Goal: Transaction & Acquisition: Purchase product/service

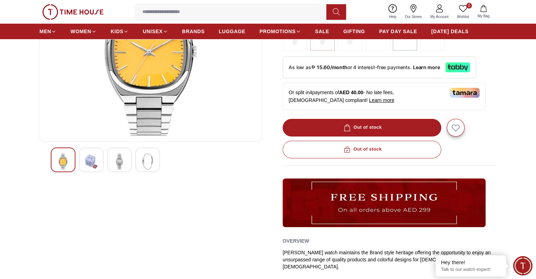
scroll to position [35, 0]
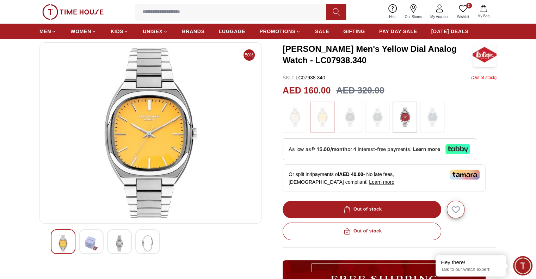
click at [90, 239] on img at bounding box center [91, 243] width 13 height 16
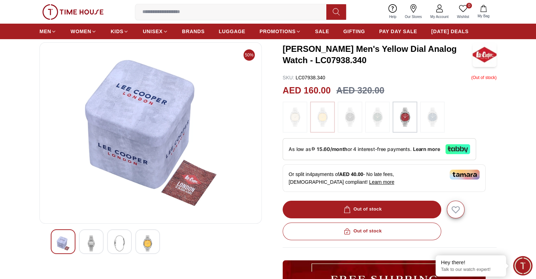
click at [118, 242] on img at bounding box center [119, 243] width 13 height 16
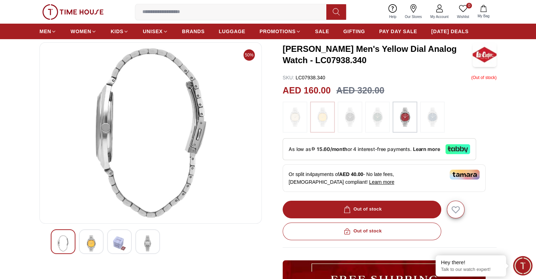
click at [137, 237] on div at bounding box center [147, 241] width 25 height 25
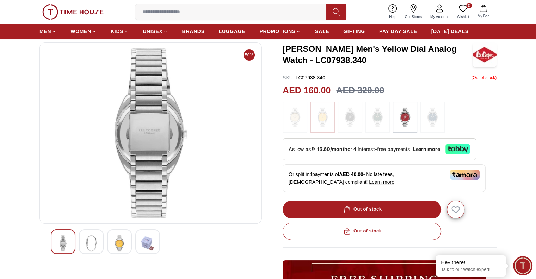
click at [97, 248] on img at bounding box center [91, 243] width 13 height 16
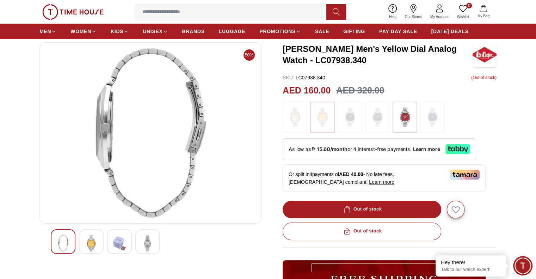
click at [66, 244] on img at bounding box center [63, 243] width 13 height 16
click at [107, 244] on div at bounding box center [119, 241] width 25 height 25
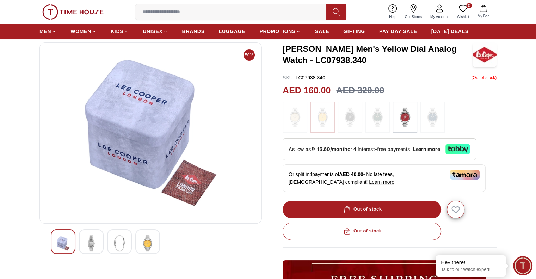
click at [146, 241] on img at bounding box center [147, 243] width 13 height 16
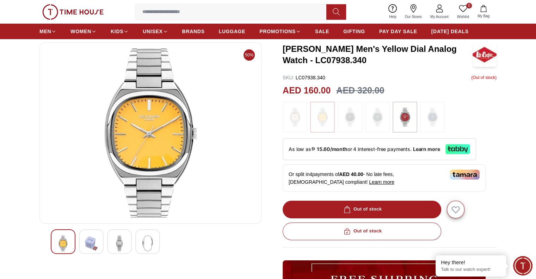
click at [96, 248] on img at bounding box center [91, 243] width 13 height 16
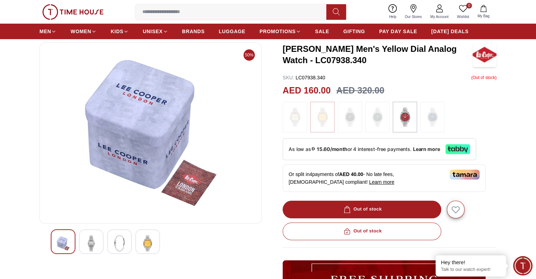
click at [79, 244] on div at bounding box center [91, 241] width 25 height 25
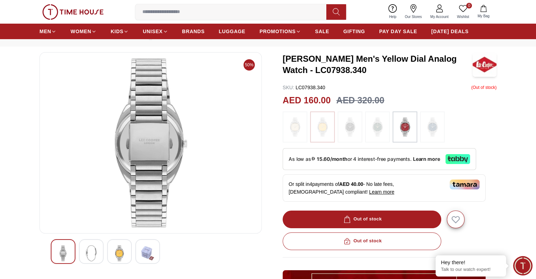
scroll to position [0, 0]
